Goal: Task Accomplishment & Management: Manage account settings

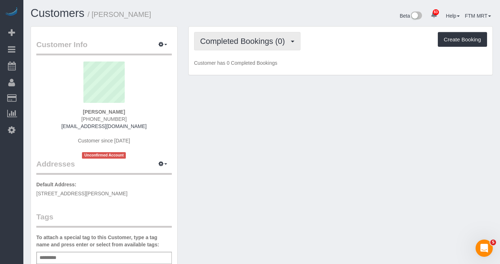
click at [300, 49] on button "Completed Bookings (0)" at bounding box center [247, 41] width 106 height 18
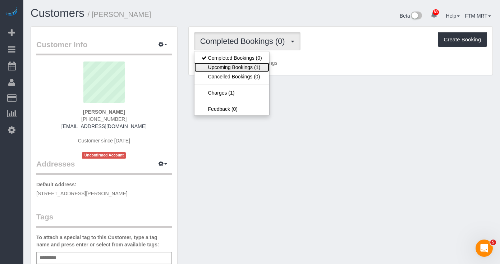
click at [242, 67] on link "Upcoming Bookings (1)" at bounding box center [231, 66] width 75 height 9
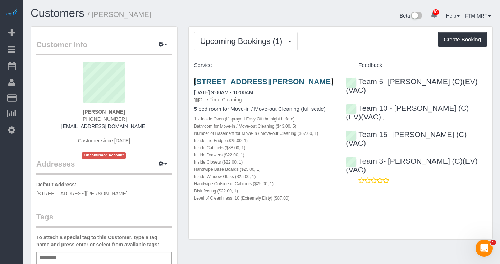
click at [227, 84] on link "[STREET_ADDRESS][PERSON_NAME]" at bounding box center [263, 81] width 139 height 8
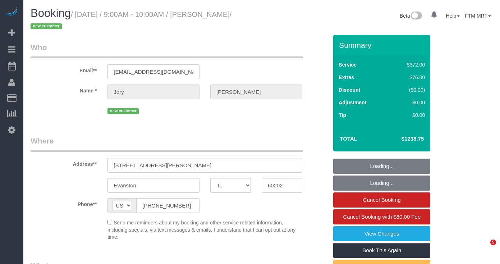
select select "IL"
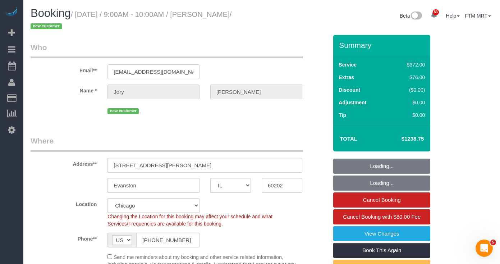
select select "string:fspay-d3c64942-7081-4186-955f-4fbb25d35788"
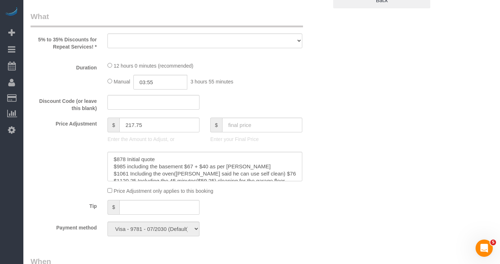
select select "object:1351"
select select "514"
select select "5"
select select "1"
select select "10"
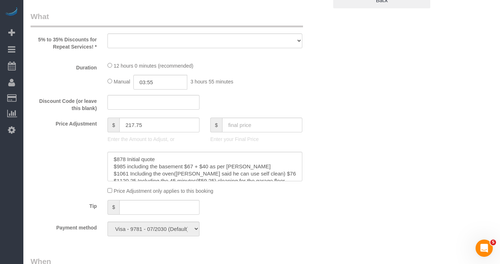
select select "number:1"
select select "number:69"
select select "number:139"
select select "number:104"
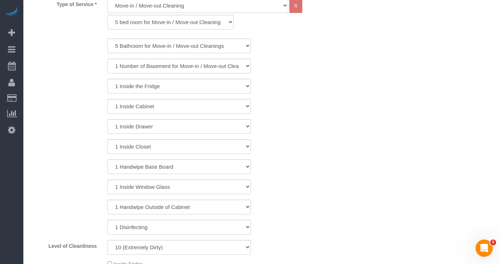
select select "spot1"
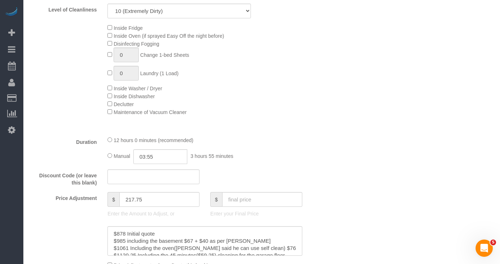
scroll to position [583, 0]
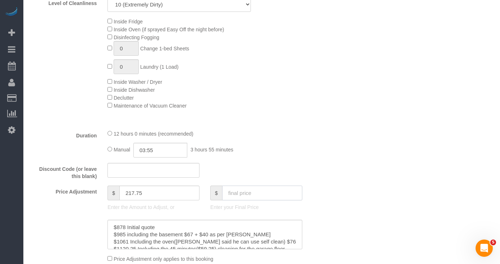
click at [255, 193] on input "text" at bounding box center [262, 192] width 80 height 15
type input "1700"
type input "679"
click at [255, 186] on input "text" at bounding box center [262, 192] width 80 height 15
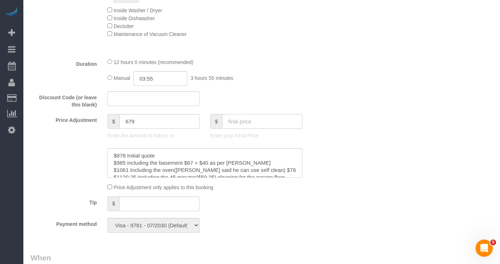
scroll to position [667, 0]
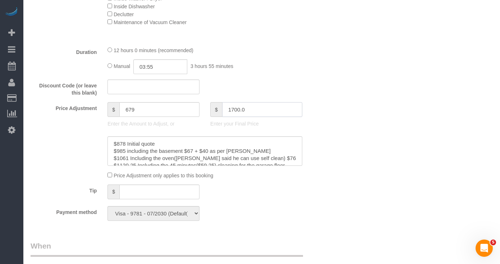
type input "1700.08"
type input "679.08"
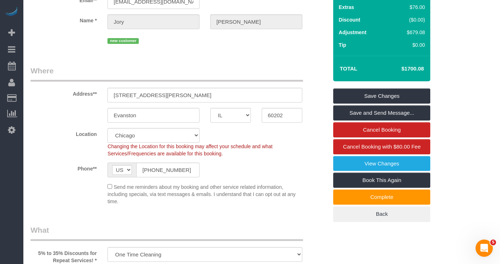
scroll to position [0, 0]
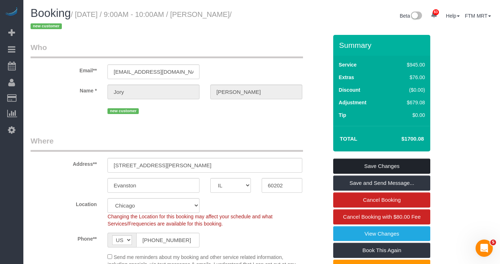
click at [384, 165] on link "Save Changes" at bounding box center [381, 165] width 97 height 15
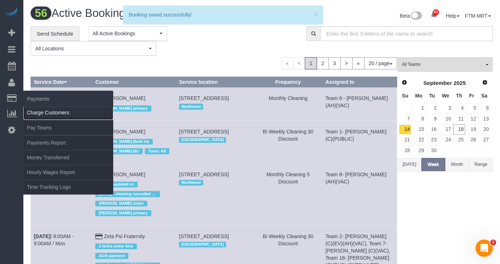
click at [29, 107] on link "Charge Customers" at bounding box center [68, 112] width 90 height 14
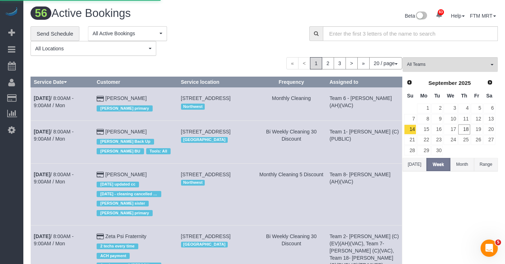
select select
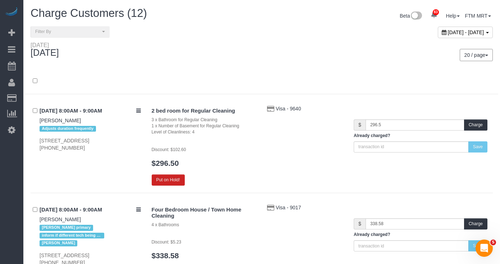
click at [461, 34] on span "[DATE] - [DATE]" at bounding box center [466, 32] width 36 height 6
type input "**********"
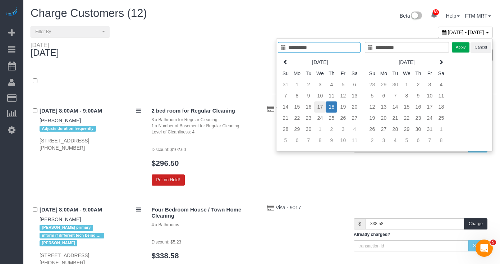
type input "**********"
click at [321, 110] on td "17" at bounding box center [319, 106] width 11 height 11
type input "**********"
click at [321, 110] on td "17" at bounding box center [319, 106] width 11 height 11
type input "**********"
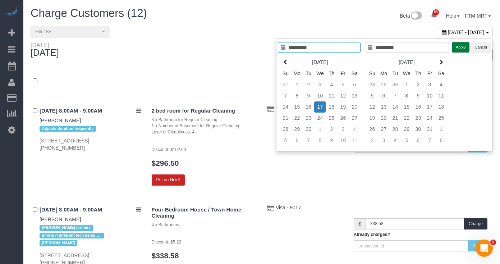
click at [460, 45] on button "Apply" at bounding box center [461, 47] width 18 height 10
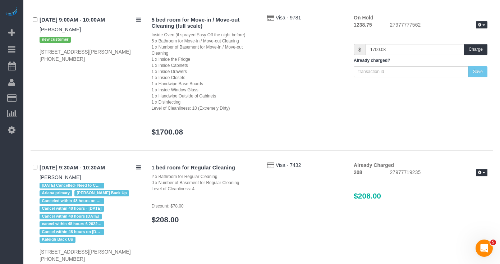
scroll to position [452, 0]
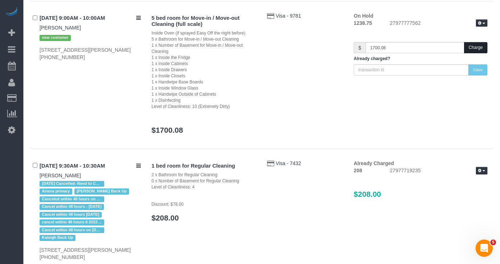
click at [472, 48] on button "Charge" at bounding box center [475, 47] width 23 height 11
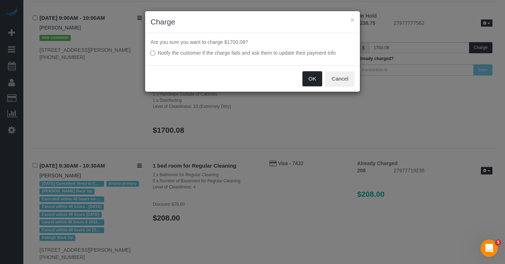
click at [316, 78] on button "OK" at bounding box center [312, 78] width 20 height 15
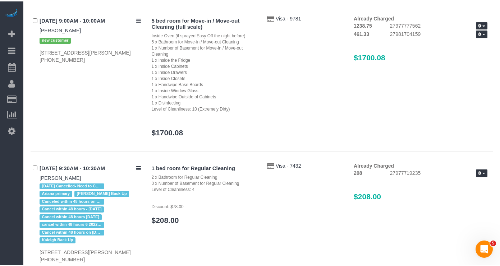
scroll to position [450, 0]
